Goal: Task Accomplishment & Management: Manage account settings

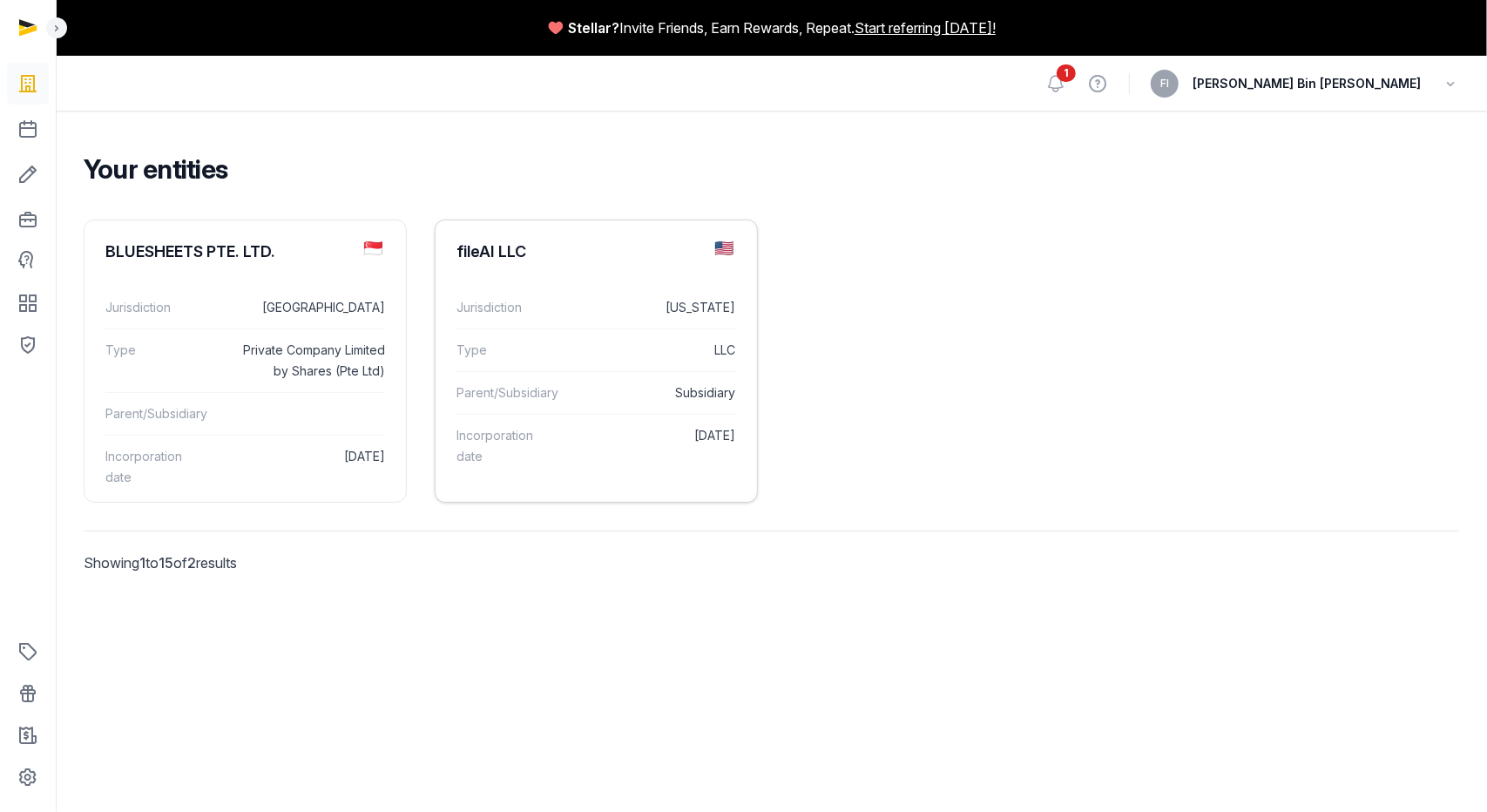
click at [511, 285] on dl "Jurisdiction Delaware Type LLC Parent/Subsidiary Subsidiary Incorporation date …" at bounding box center [596, 382] width 321 height 219
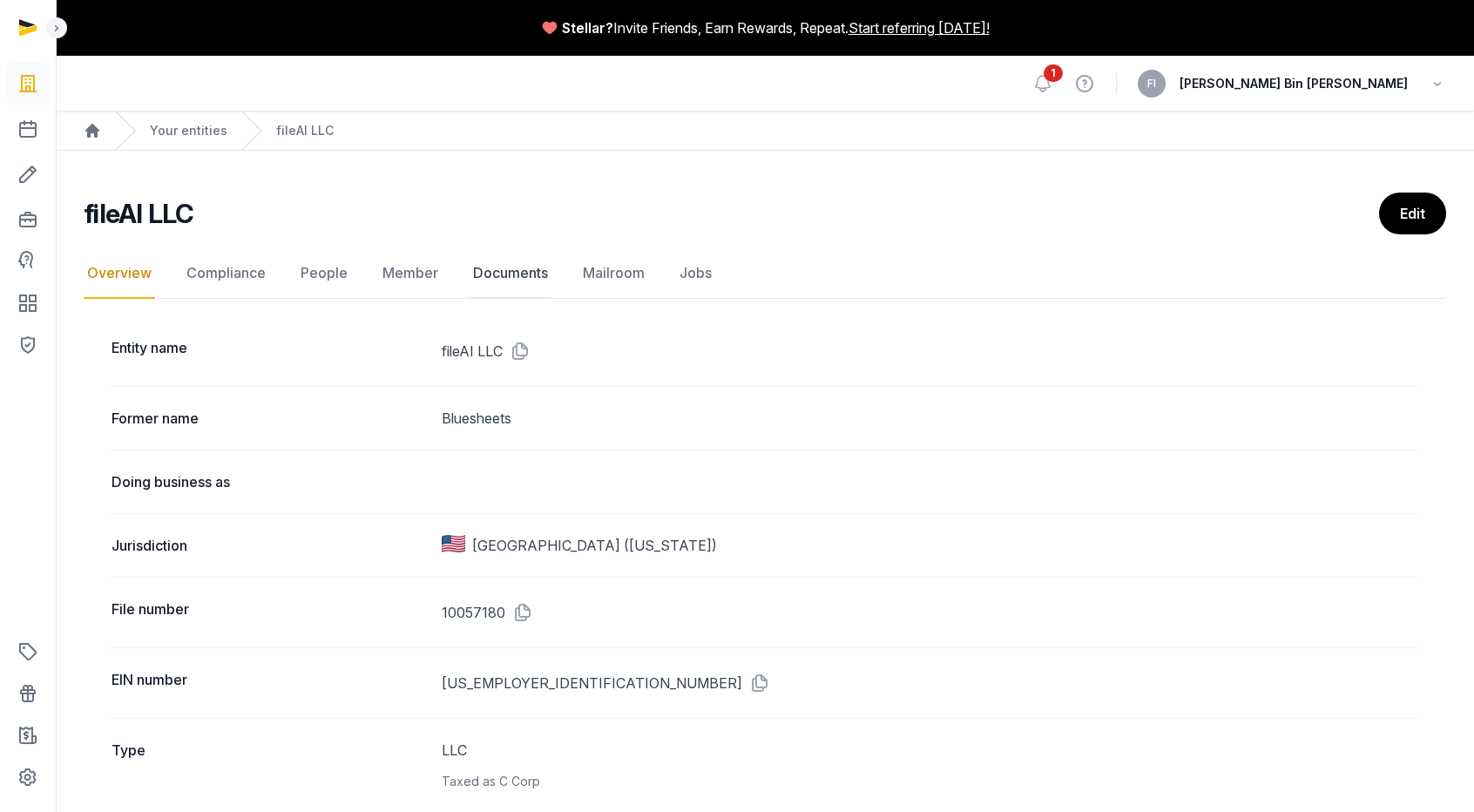
click at [510, 276] on link "Documents" at bounding box center [511, 273] width 82 height 51
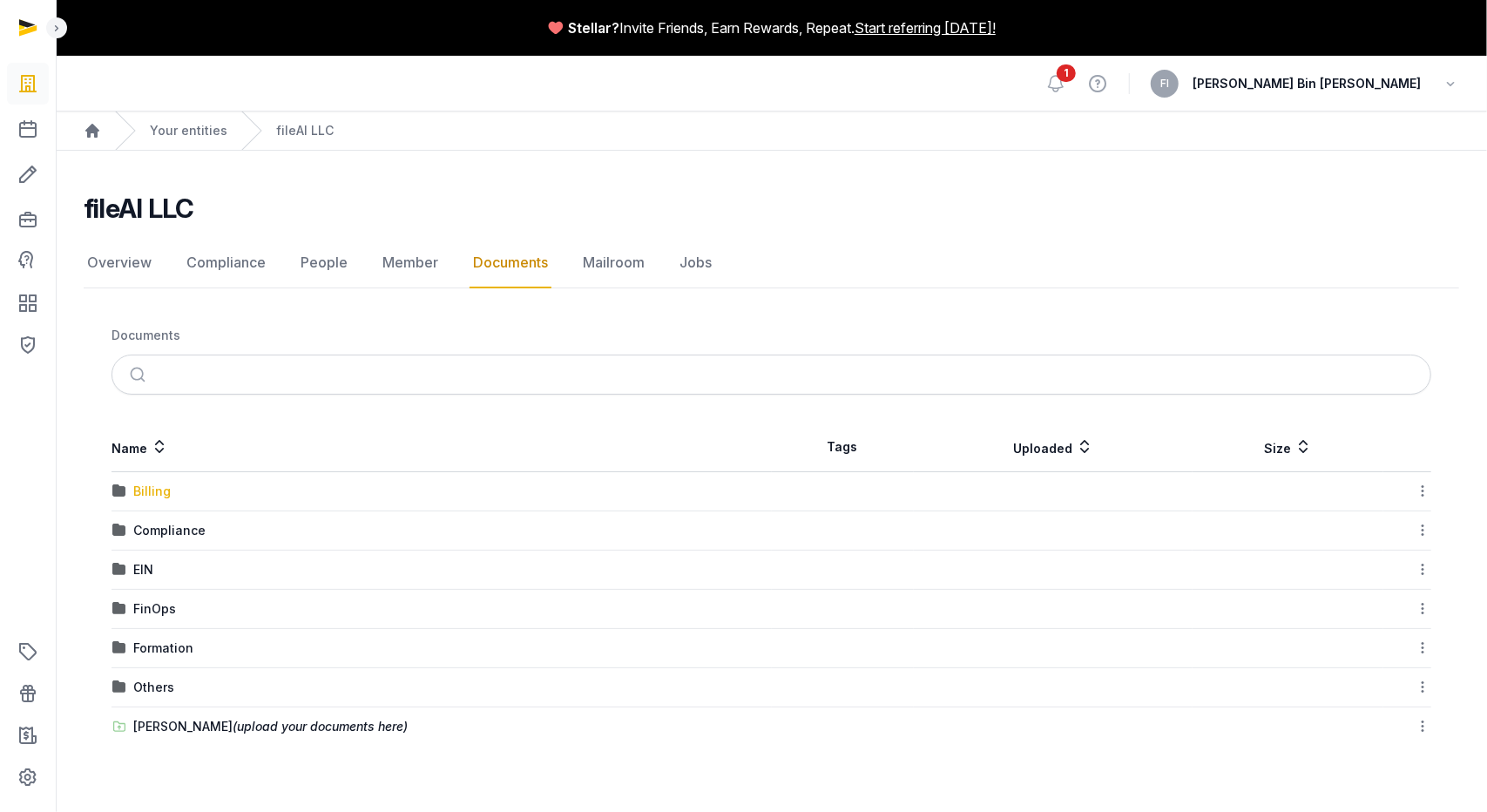
click at [152, 493] on div "Billing" at bounding box center [152, 492] width 38 height 18
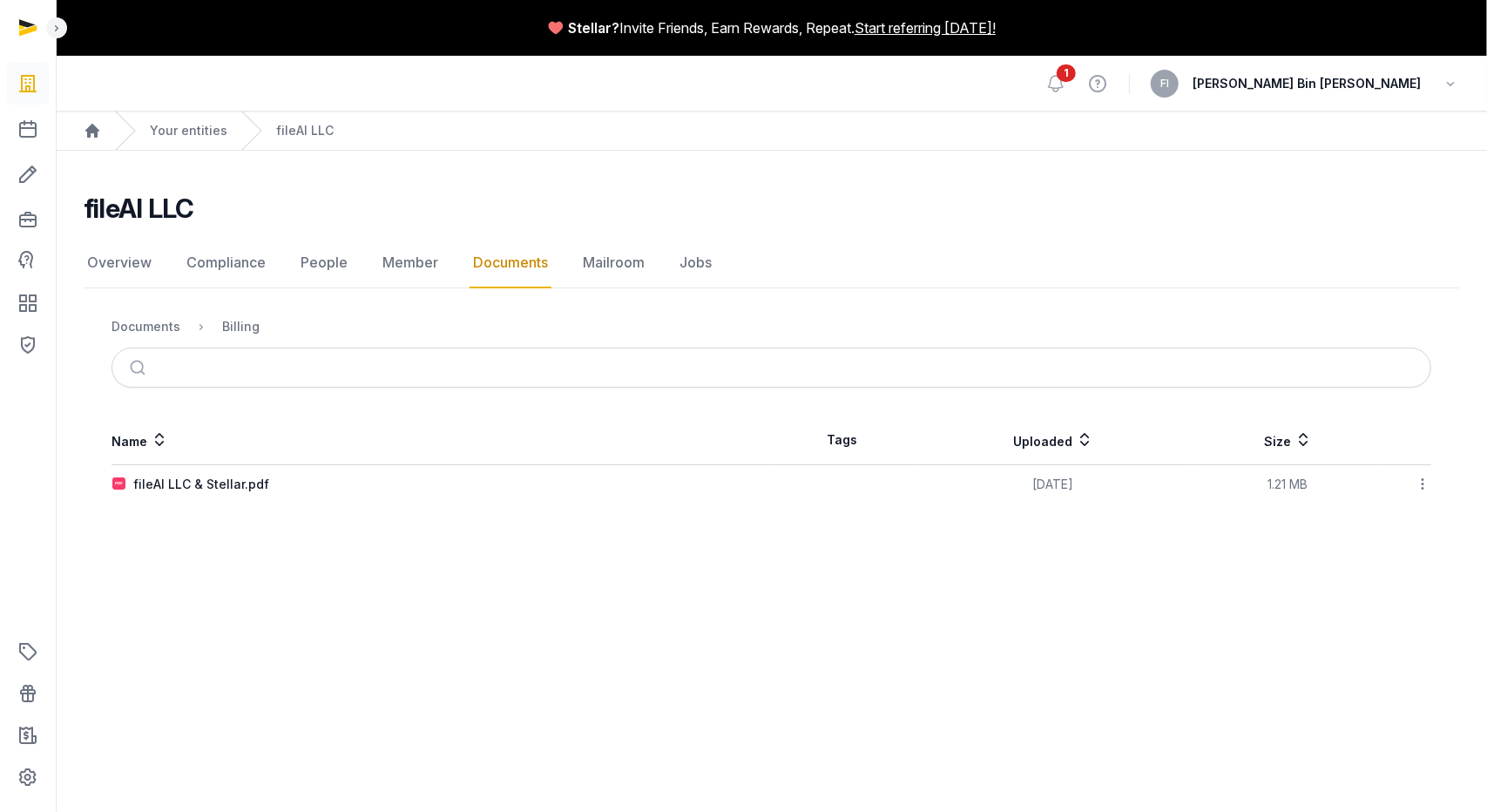
click at [495, 265] on link "Documents" at bounding box center [511, 263] width 82 height 51
click at [223, 268] on link "Compliance" at bounding box center [226, 263] width 87 height 51
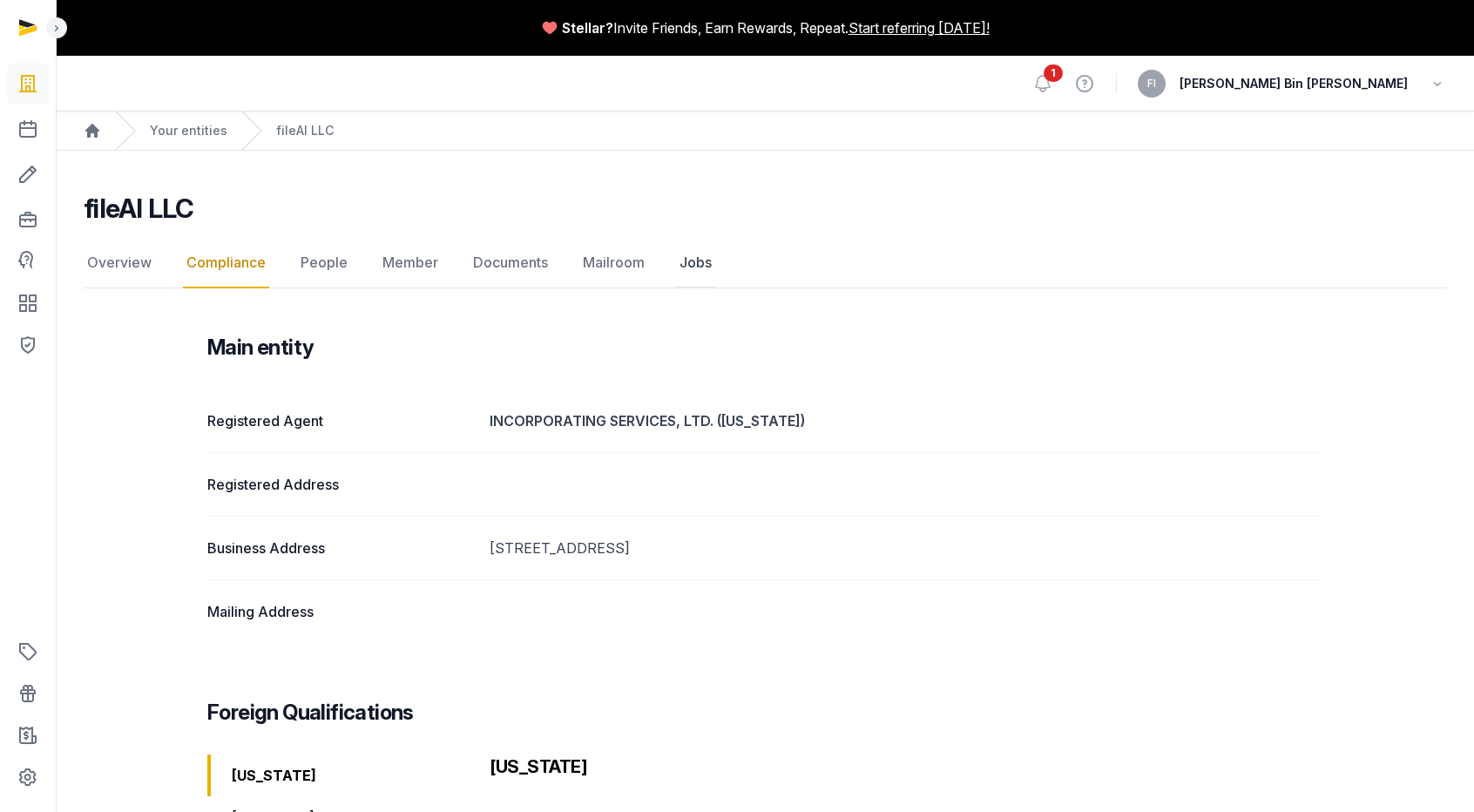
click at [676, 265] on link "Jobs" at bounding box center [695, 263] width 39 height 51
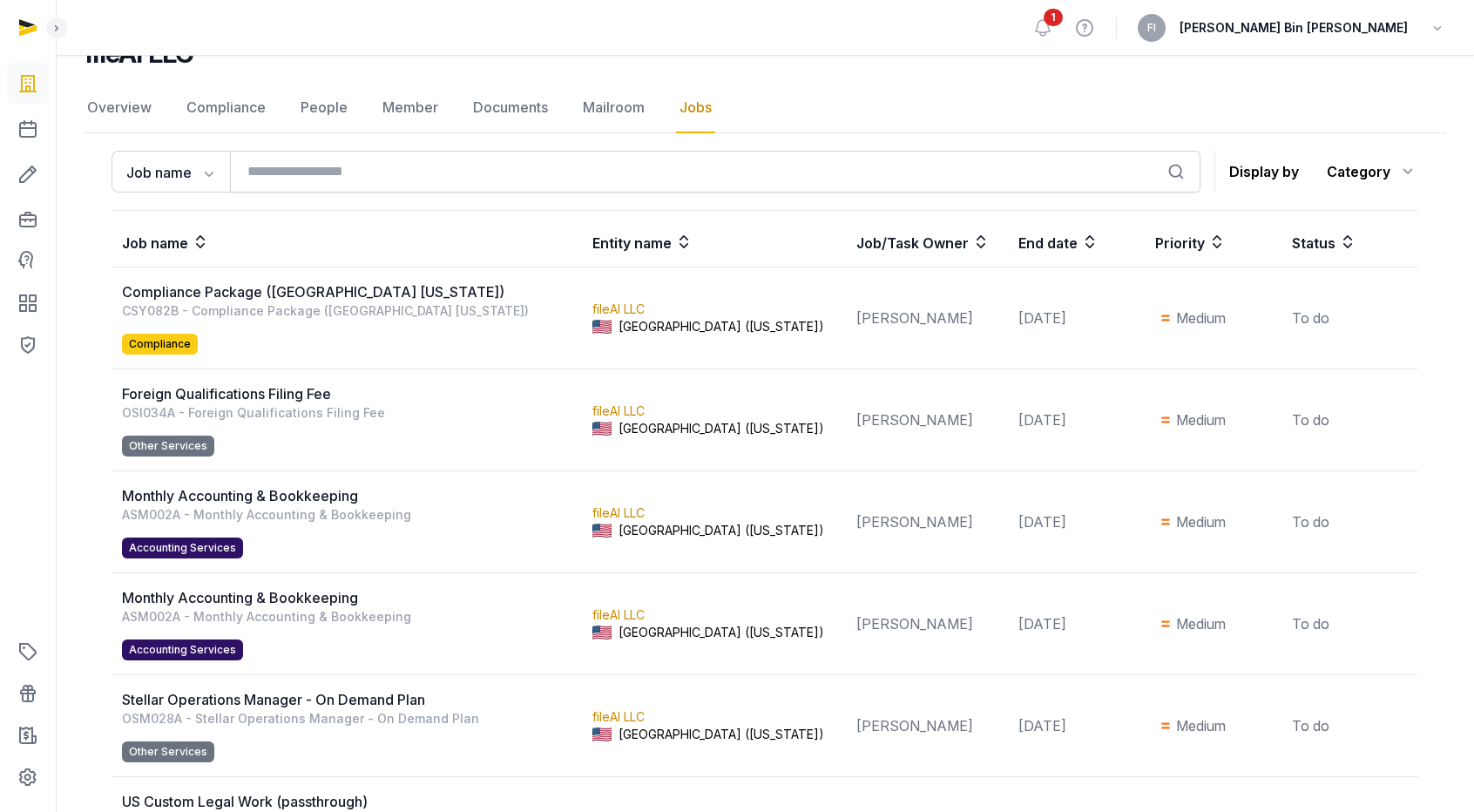
scroll to position [262, 0]
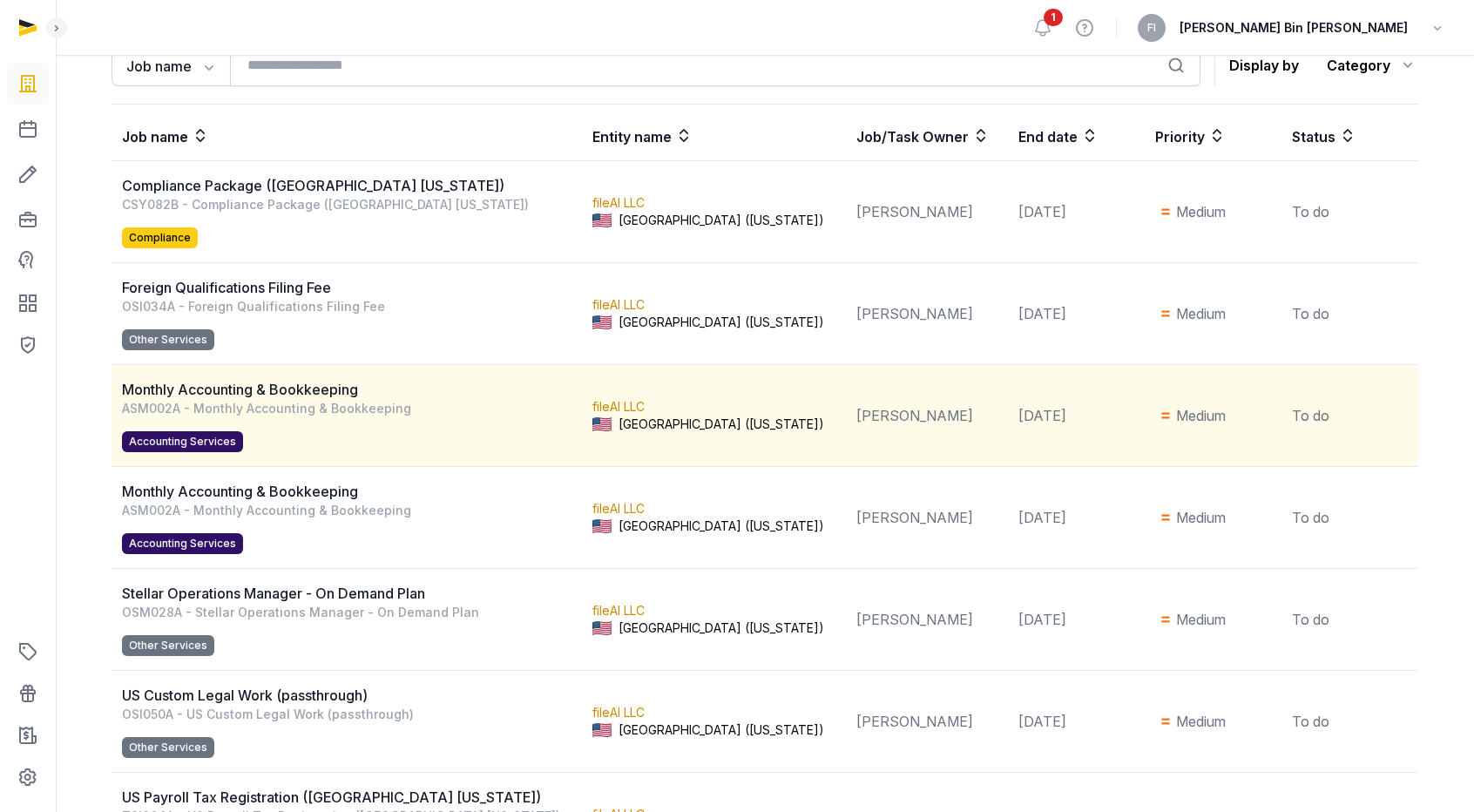
click at [279, 393] on div "Monthly Accounting & Bookkeeping" at bounding box center [351, 389] width 459 height 21
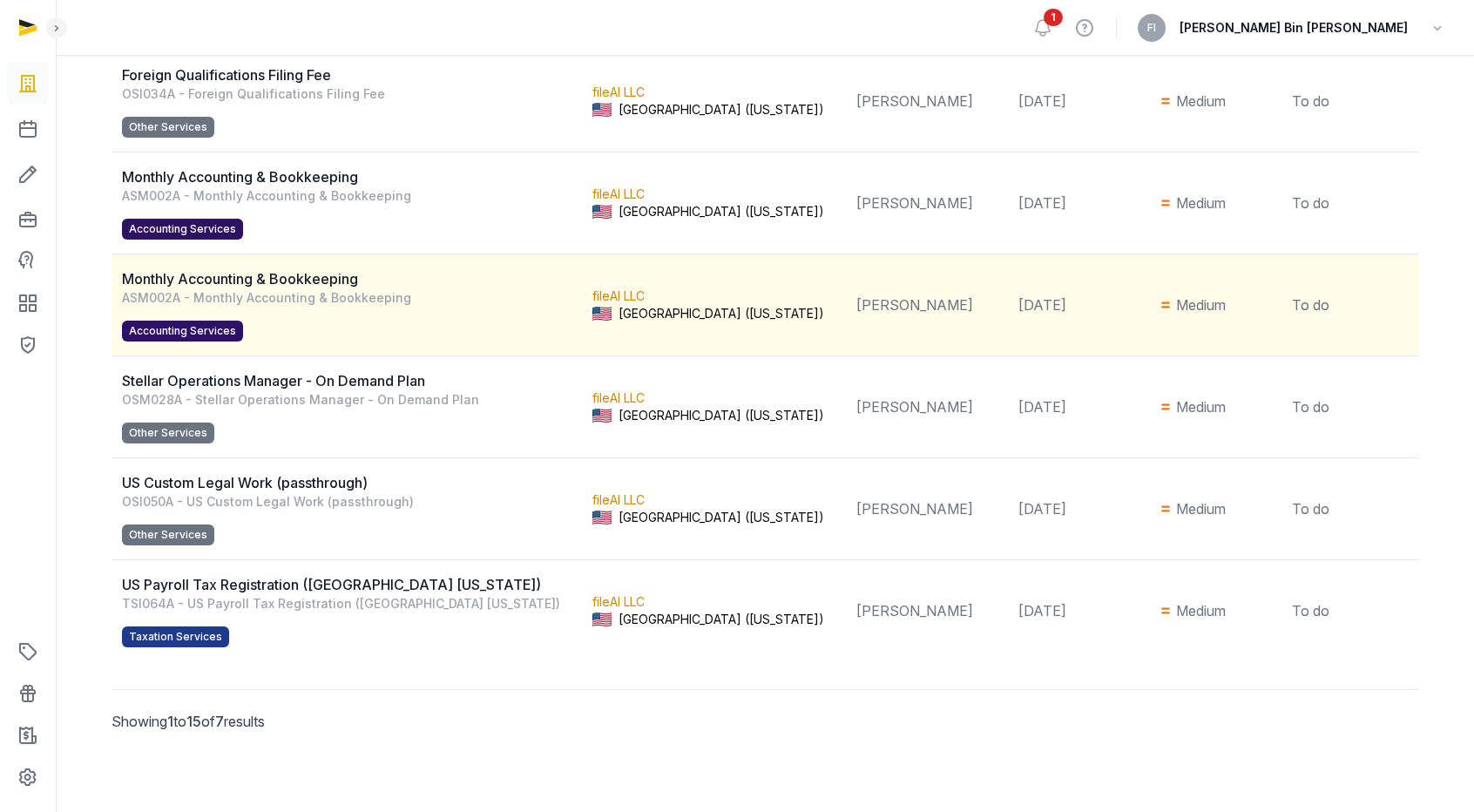
scroll to position [0, 0]
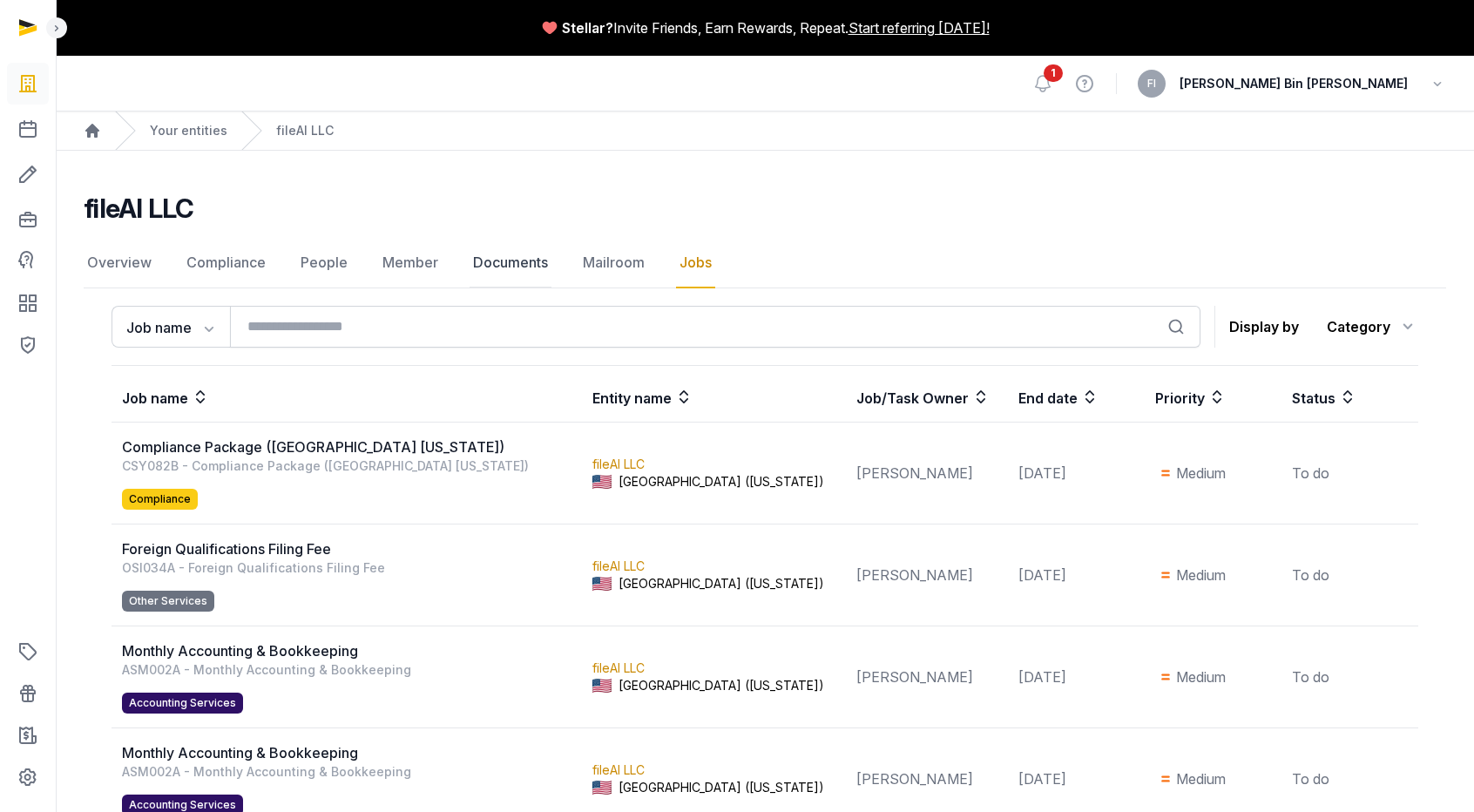
click at [523, 257] on link "Documents" at bounding box center [511, 263] width 82 height 51
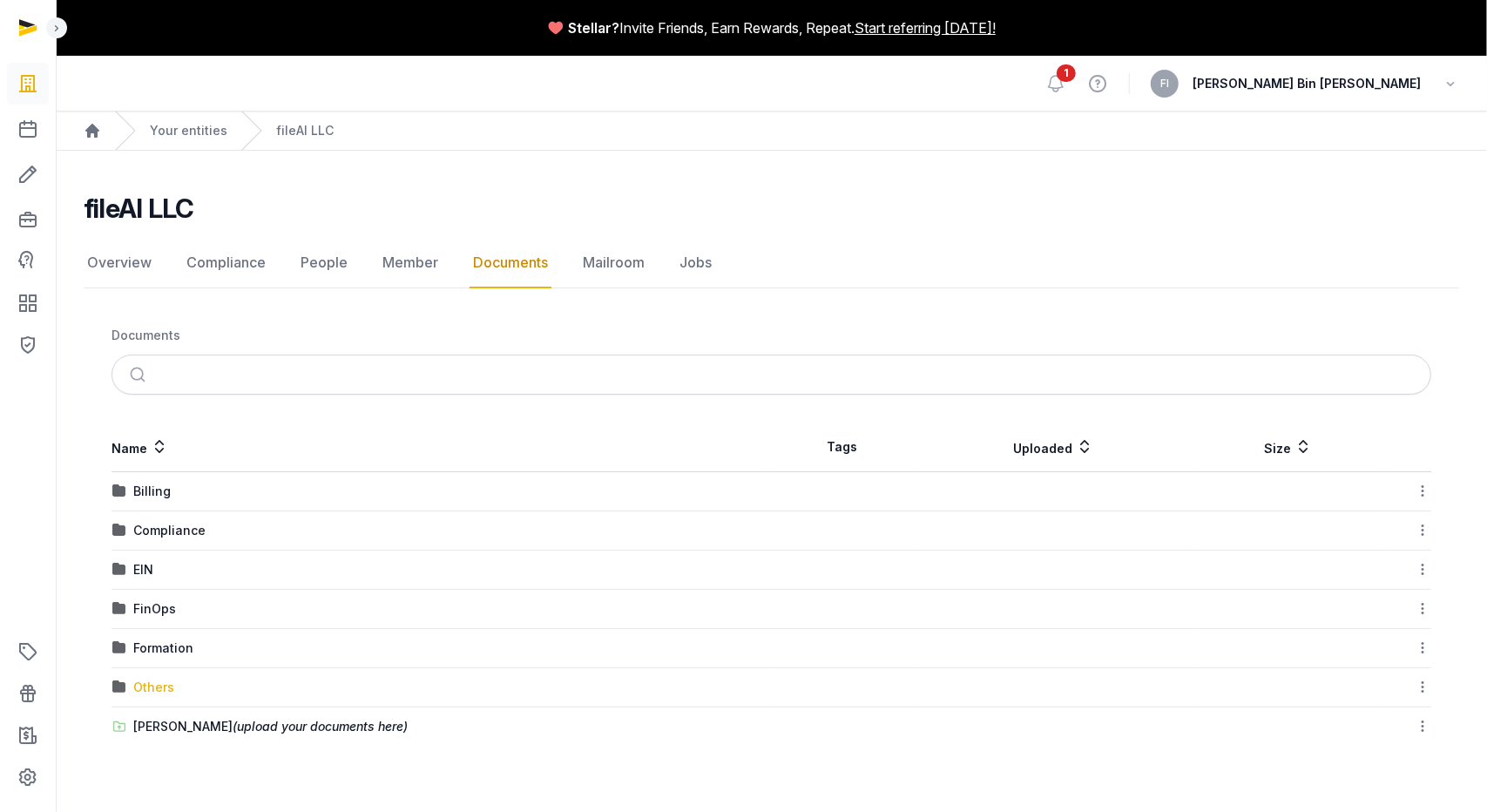
click at [136, 688] on div "Others" at bounding box center [153, 688] width 41 height 18
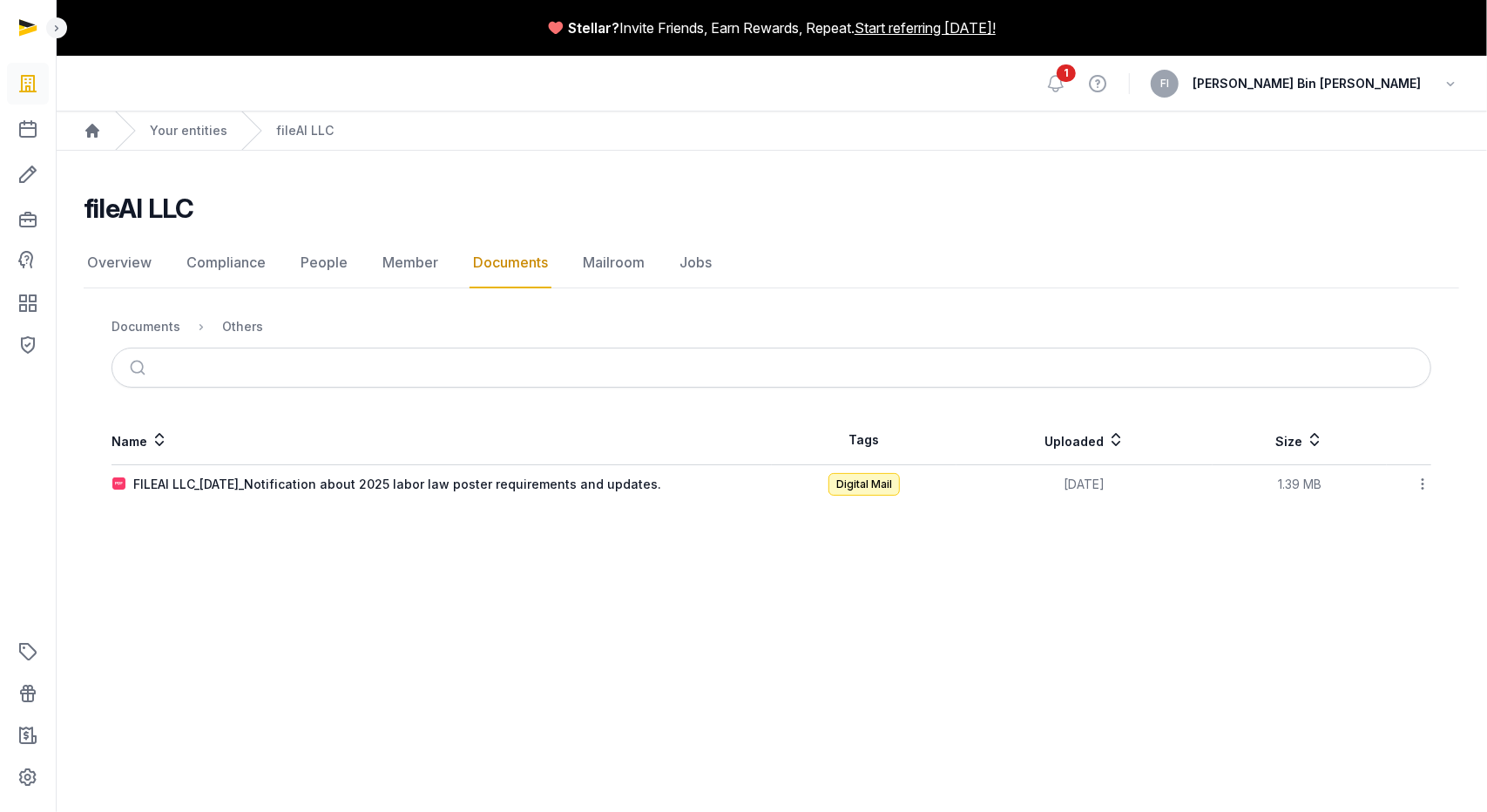
click at [506, 269] on link "Documents" at bounding box center [511, 263] width 82 height 51
click at [339, 267] on link "People" at bounding box center [323, 263] width 54 height 51
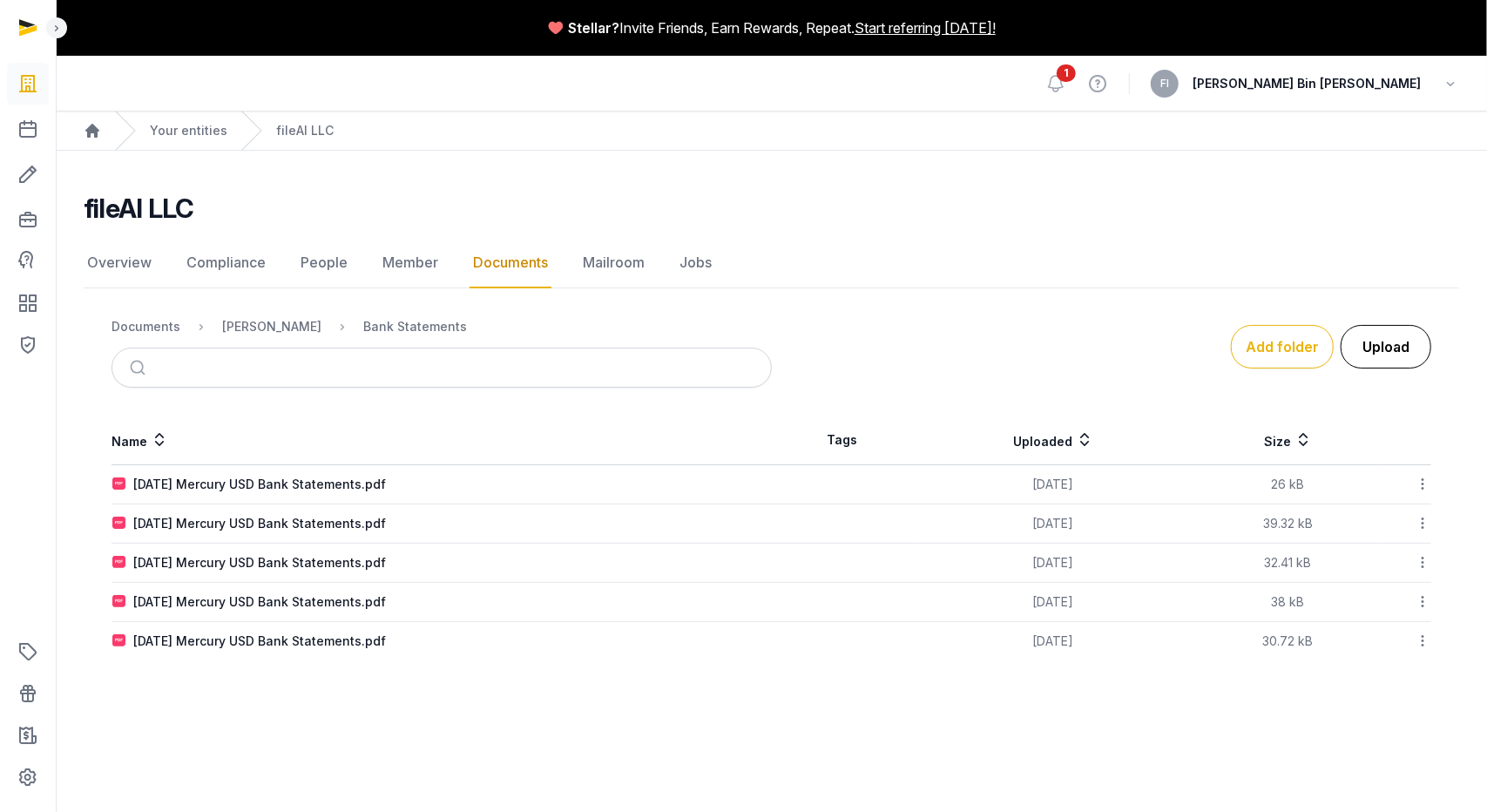
click at [1390, 351] on button "Upload" at bounding box center [1385, 346] width 91 height 44
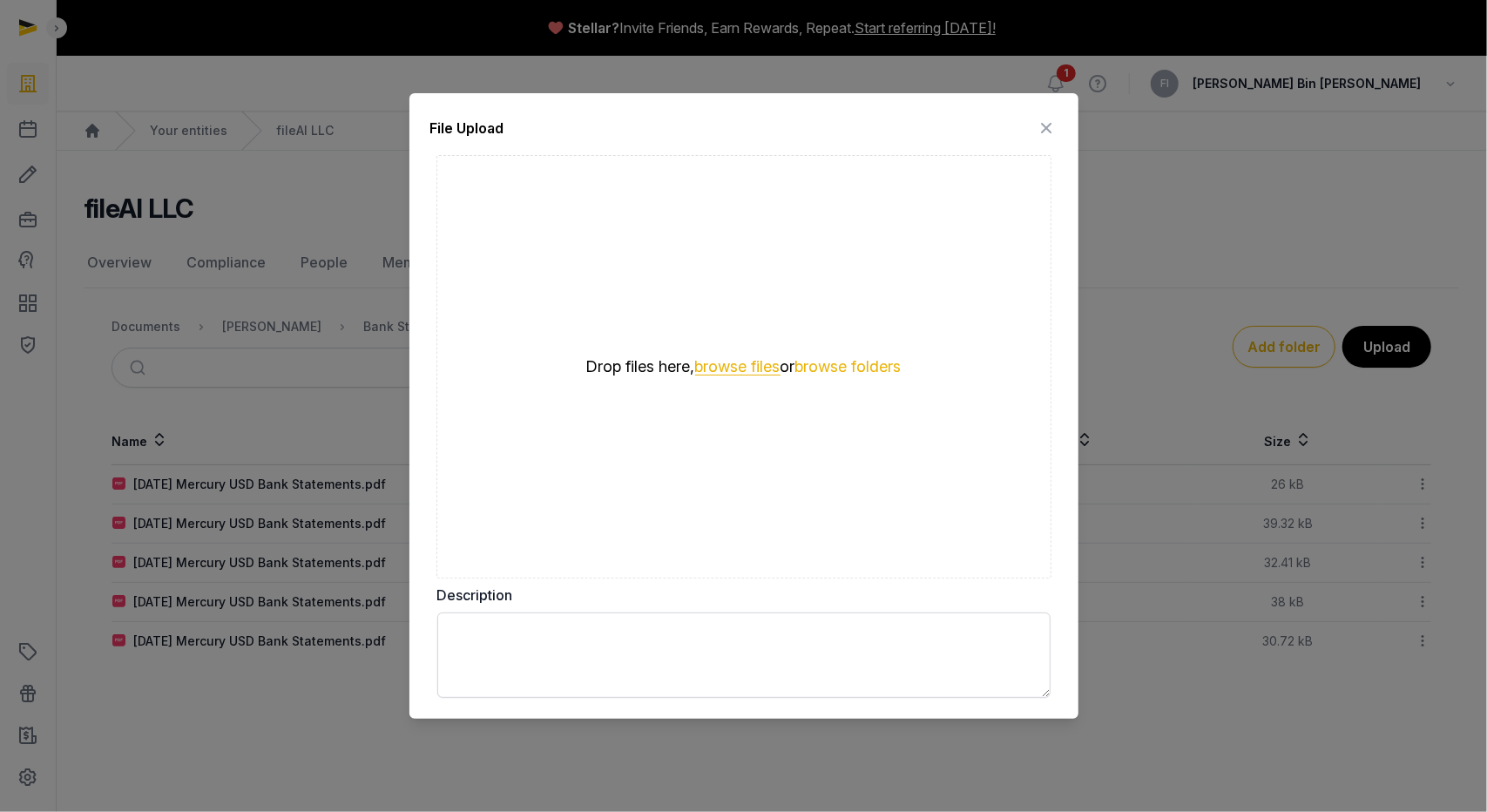
click at [728, 366] on button "browse files" at bounding box center [738, 367] width 86 height 17
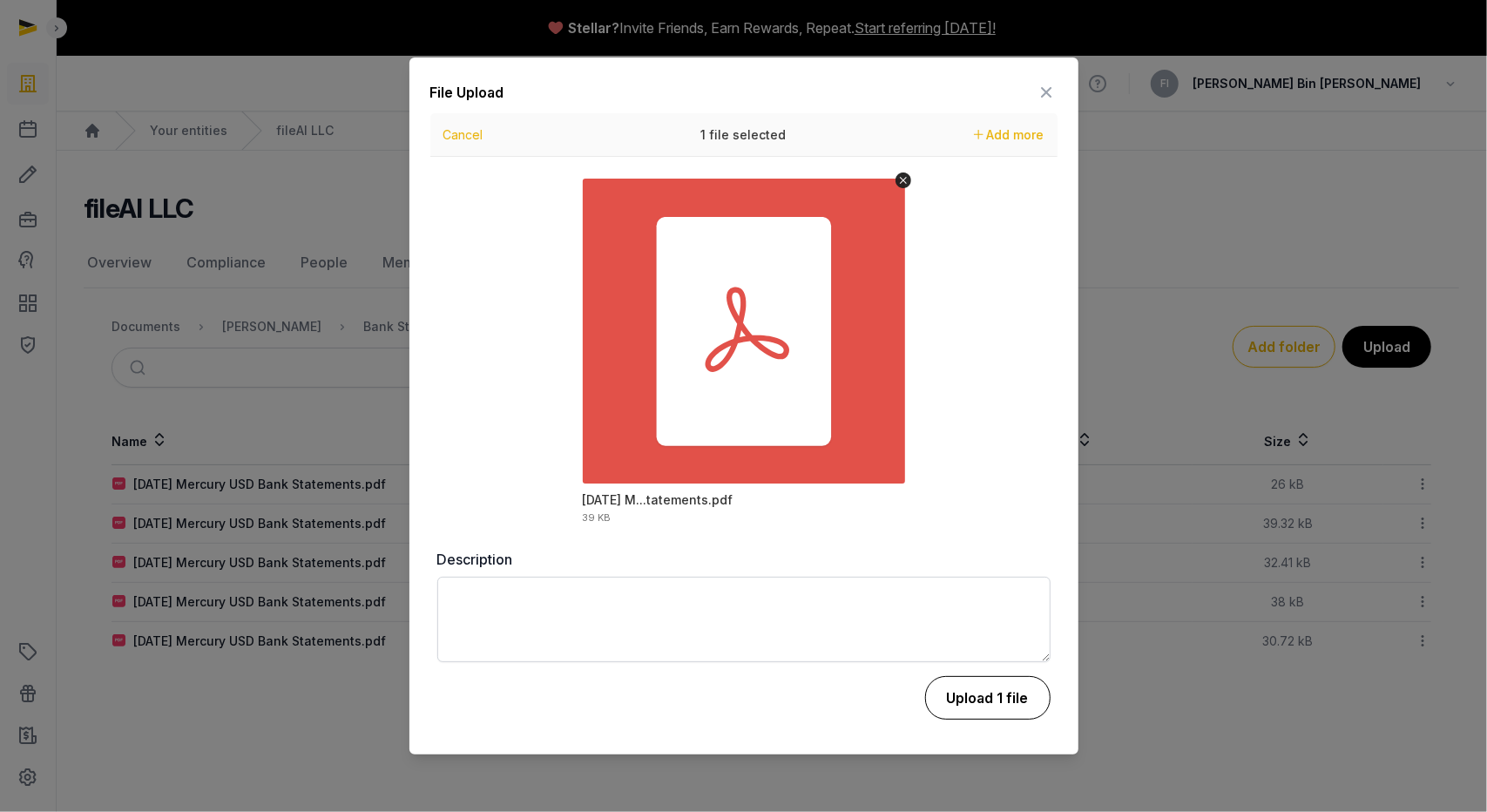
click at [989, 700] on button "Upload 1 file" at bounding box center [987, 698] width 125 height 44
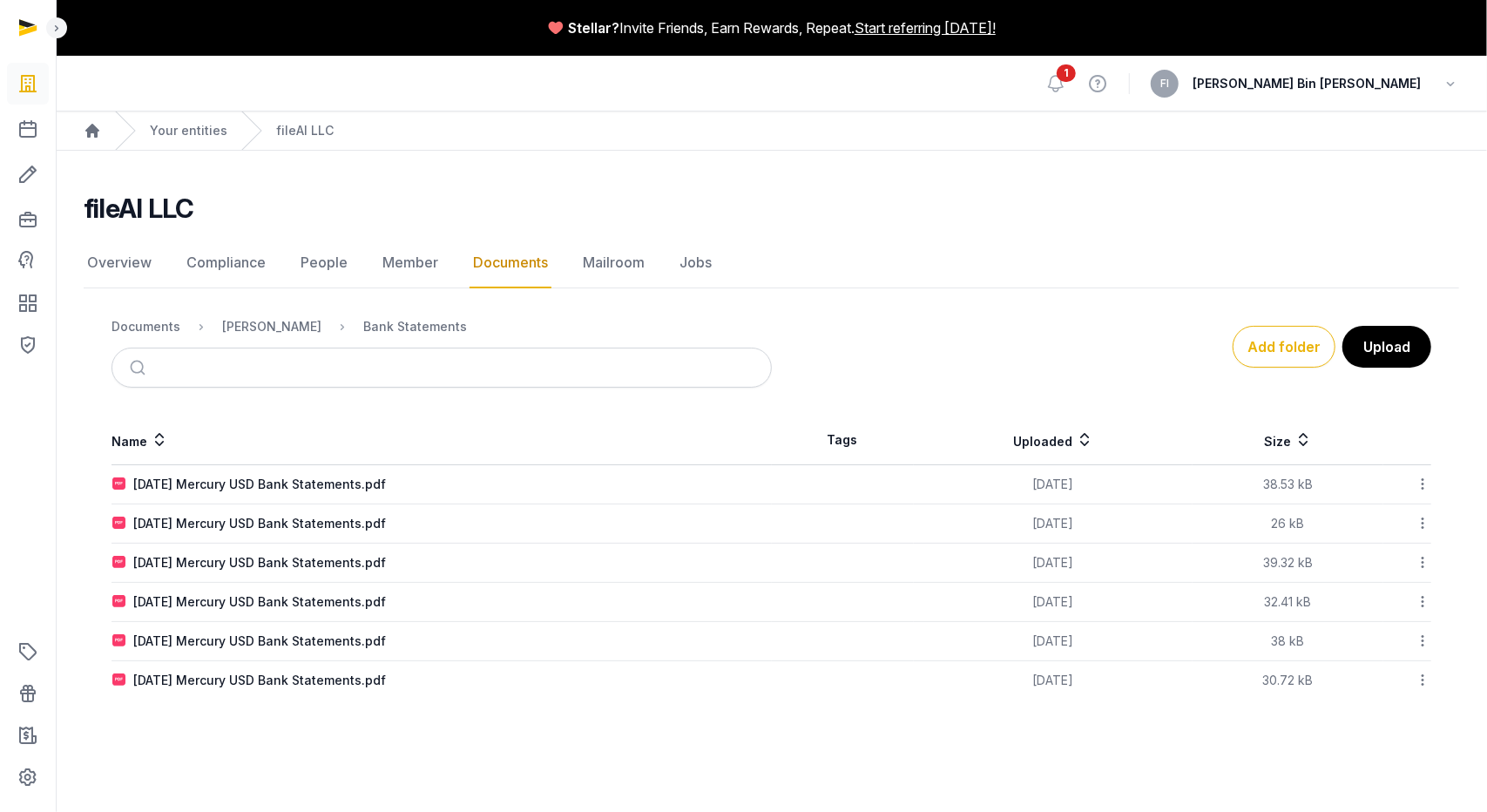
click at [159, 443] on icon at bounding box center [159, 439] width 18 height 21
click at [253, 321] on div "[PERSON_NAME]" at bounding box center [272, 326] width 100 height 18
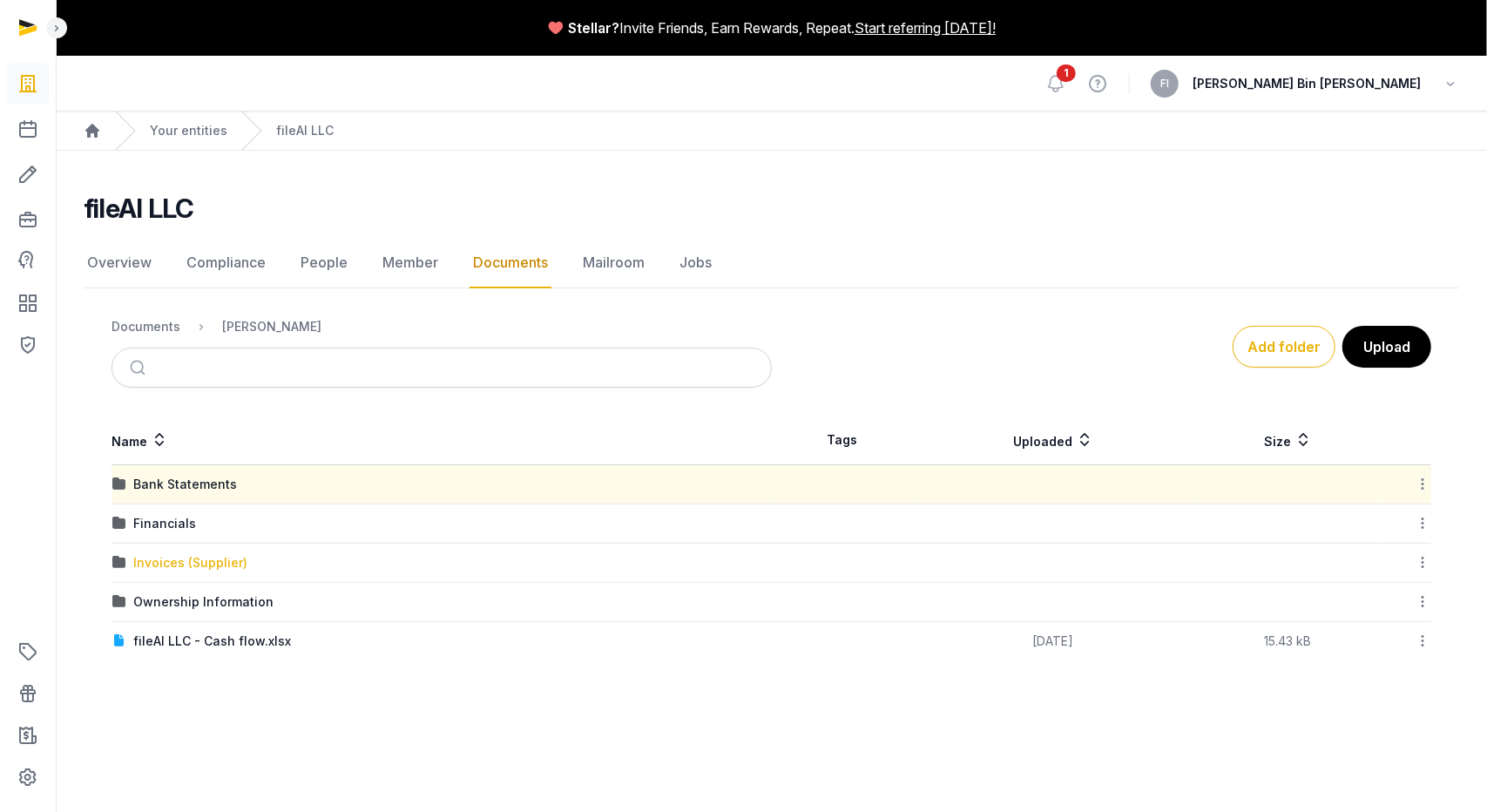
click at [169, 560] on div "Invoices (Supplier)" at bounding box center [190, 563] width 114 height 18
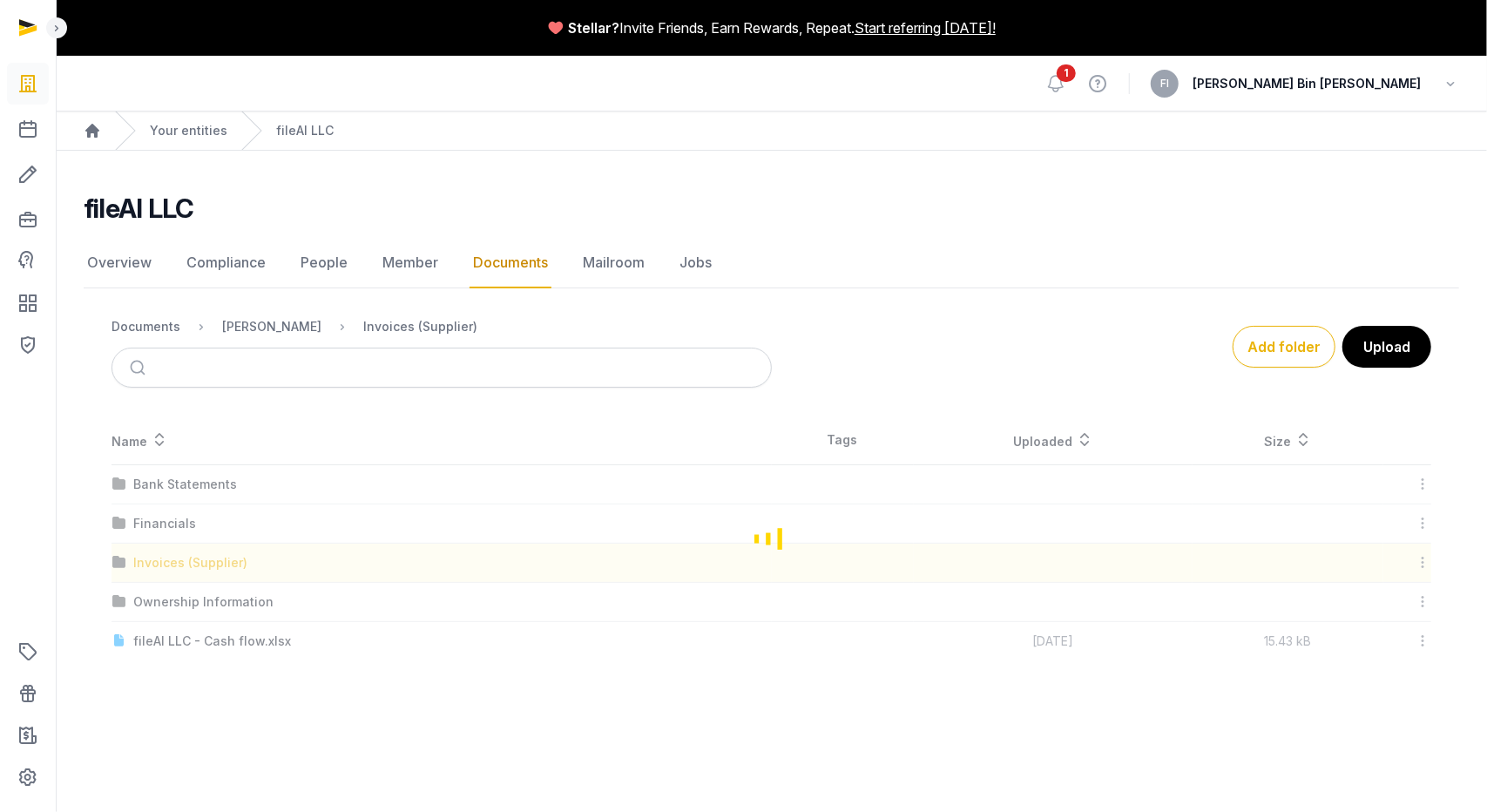
click at [169, 560] on div "Loading" at bounding box center [771, 537] width 1376 height 245
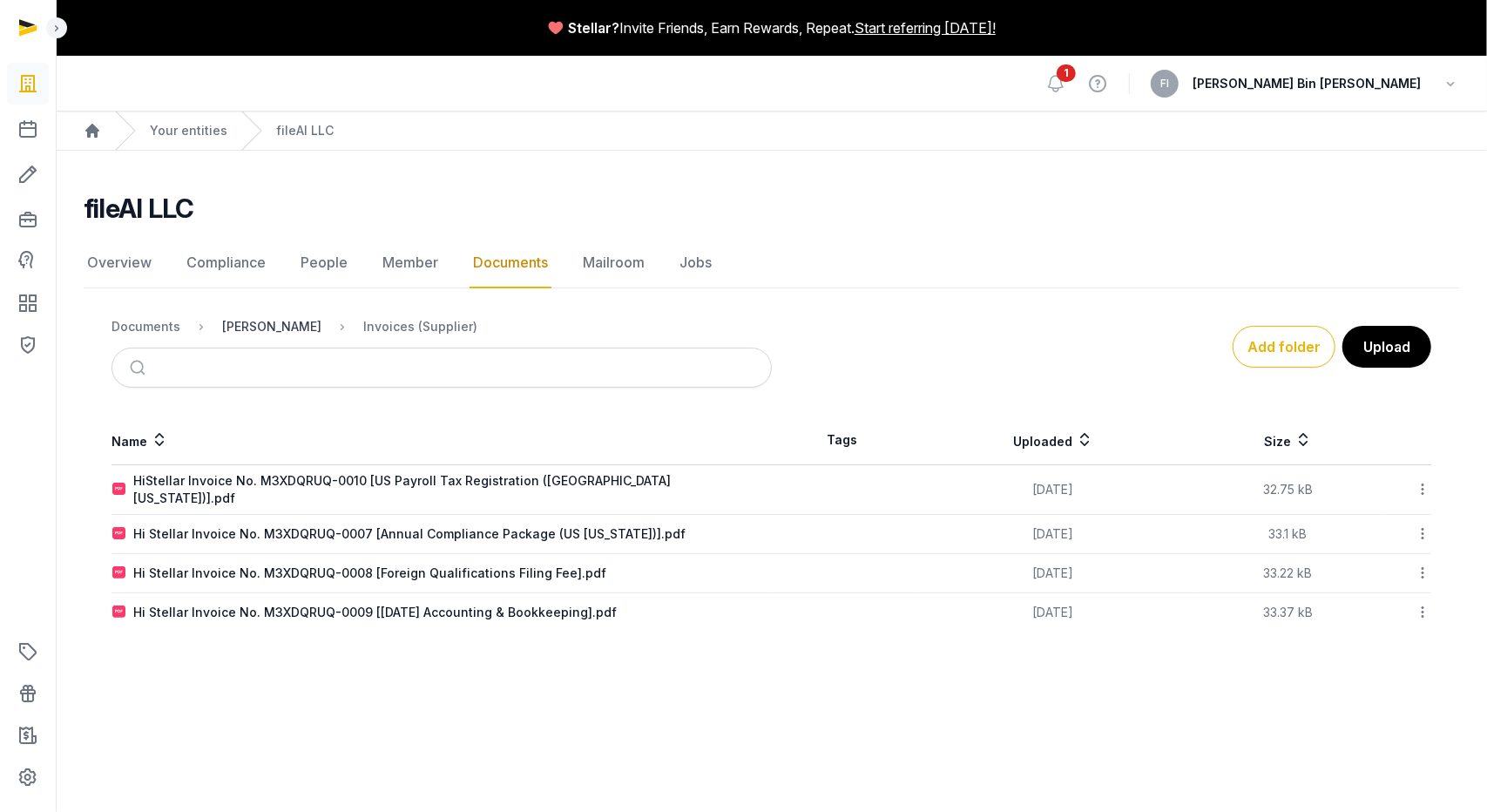
click at [253, 328] on div "[PERSON_NAME]" at bounding box center [272, 326] width 100 height 18
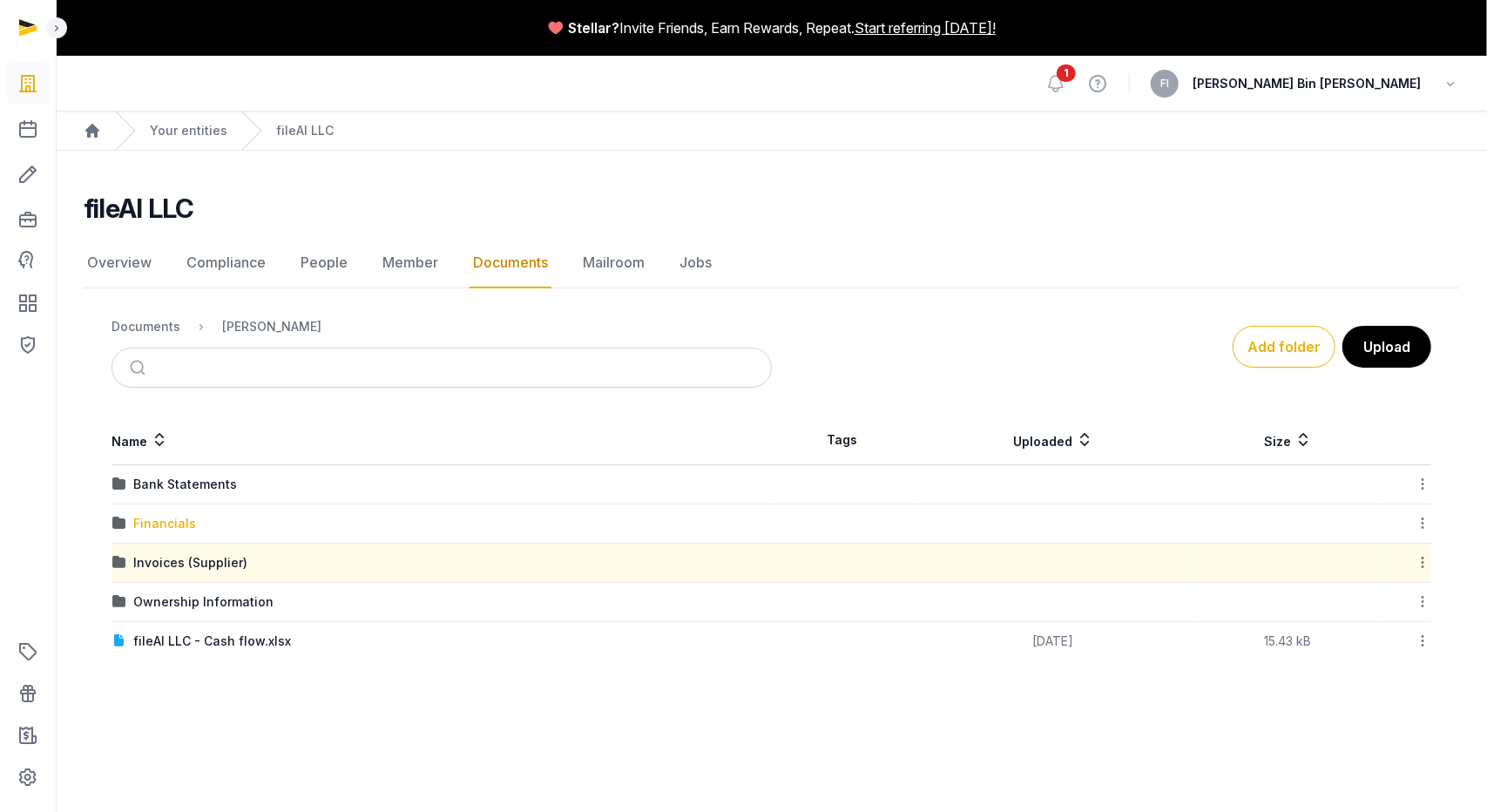
click at [151, 526] on div "Financials" at bounding box center [164, 523] width 63 height 18
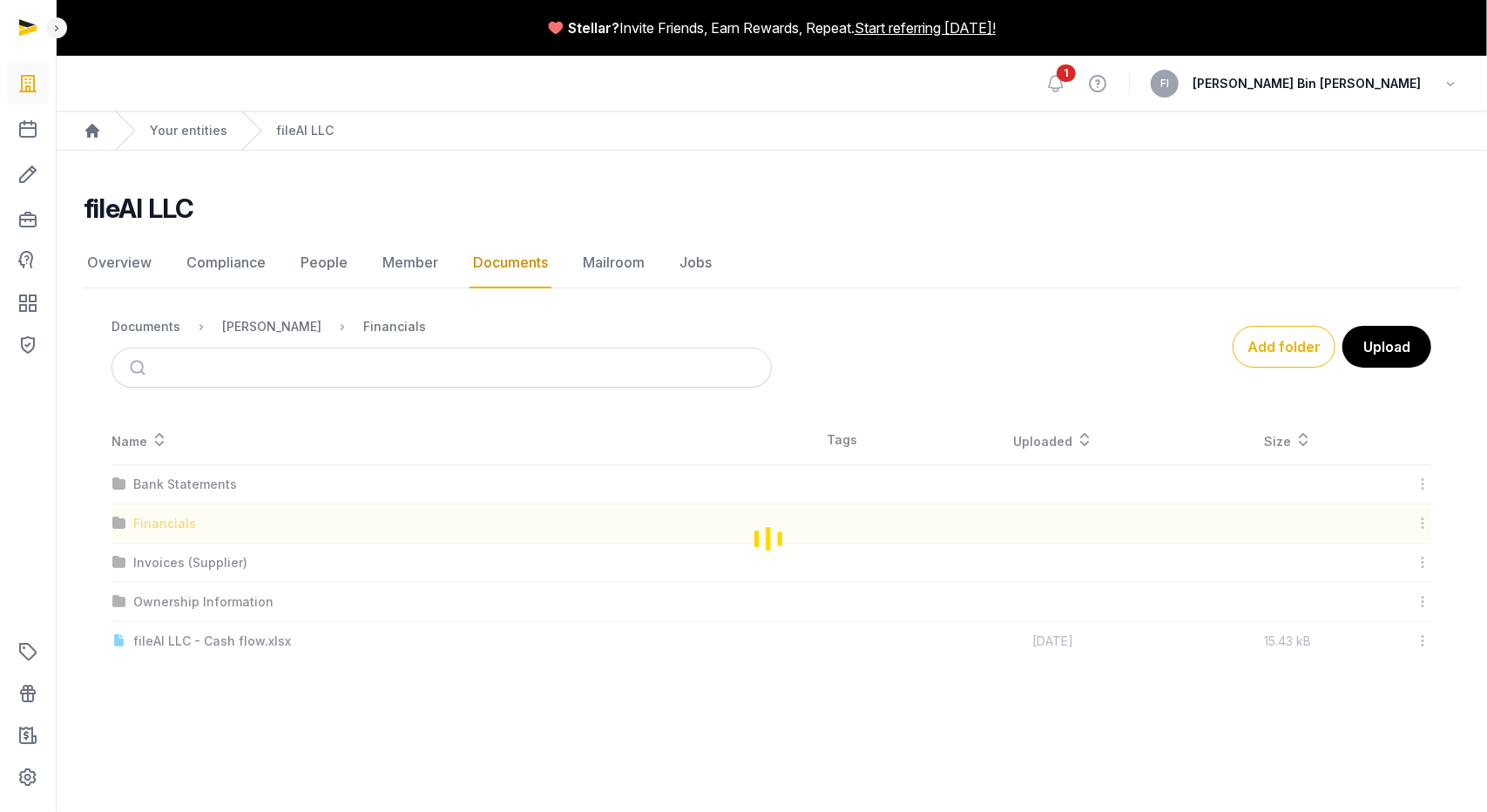
click at [151, 526] on div "Loading" at bounding box center [771, 537] width 1376 height 245
